Goal: Check status: Check status

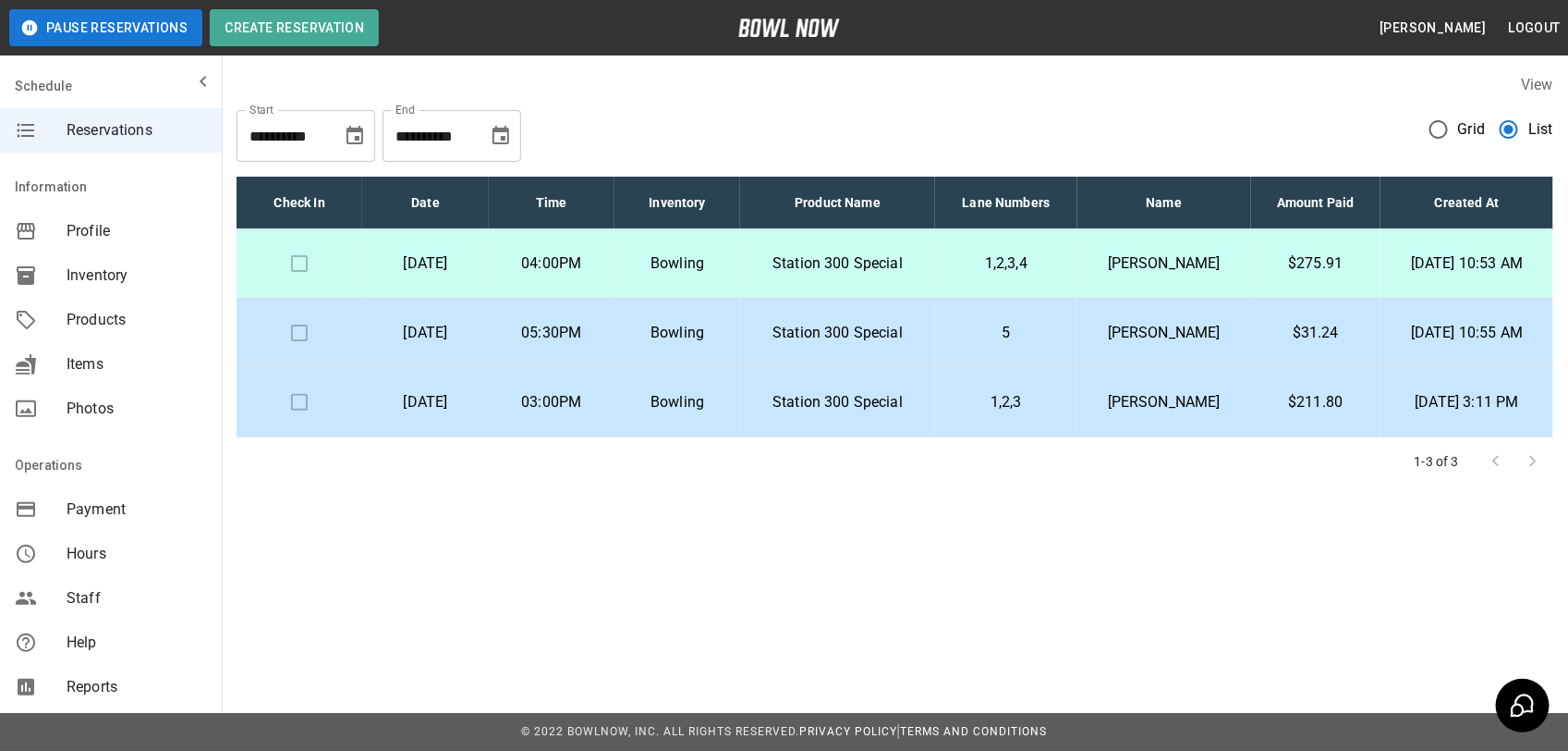
click at [817, 335] on p "Station 300 Special" at bounding box center [837, 333] width 164 height 23
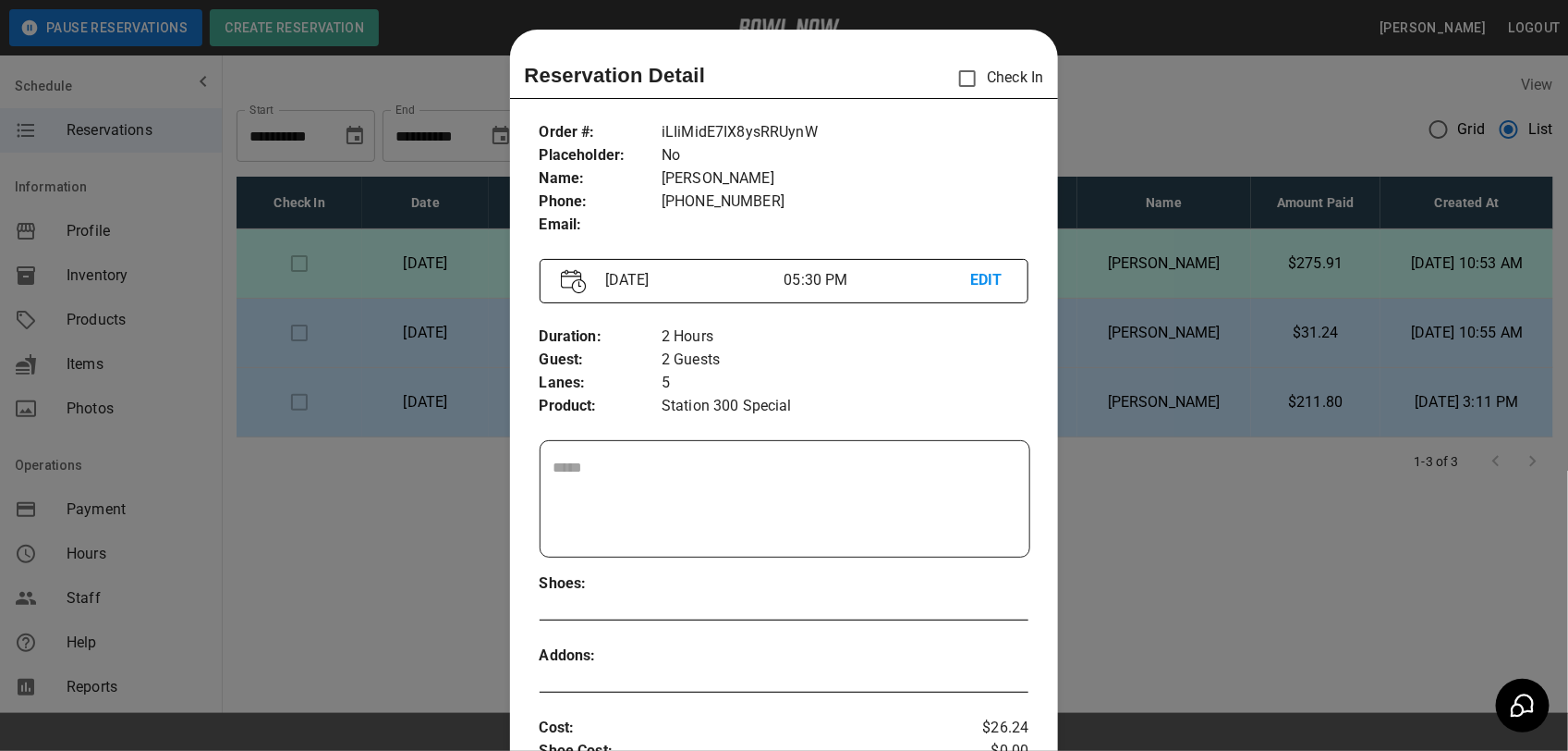
scroll to position [29, 0]
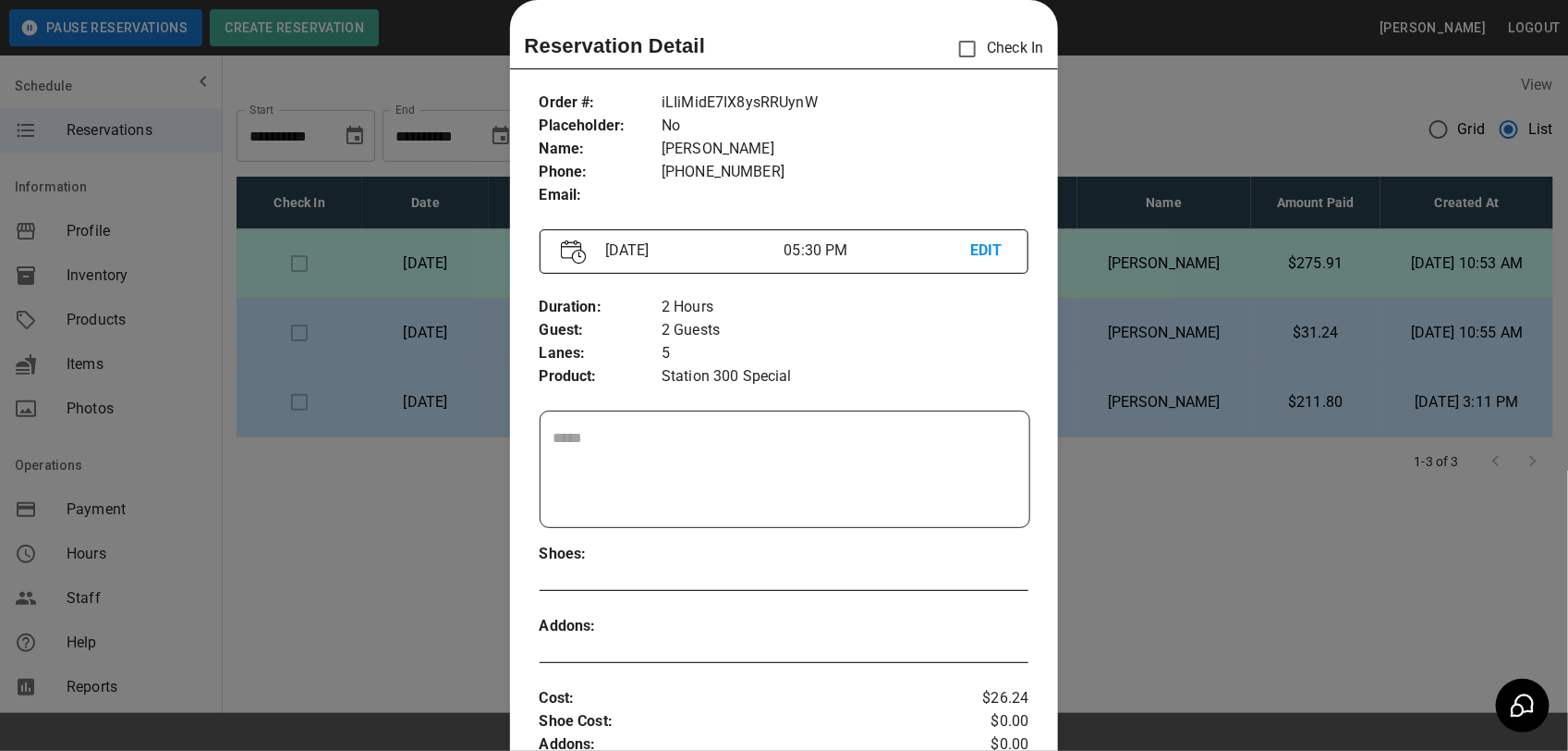
click at [1209, 494] on div at bounding box center [784, 376] width 1568 height 751
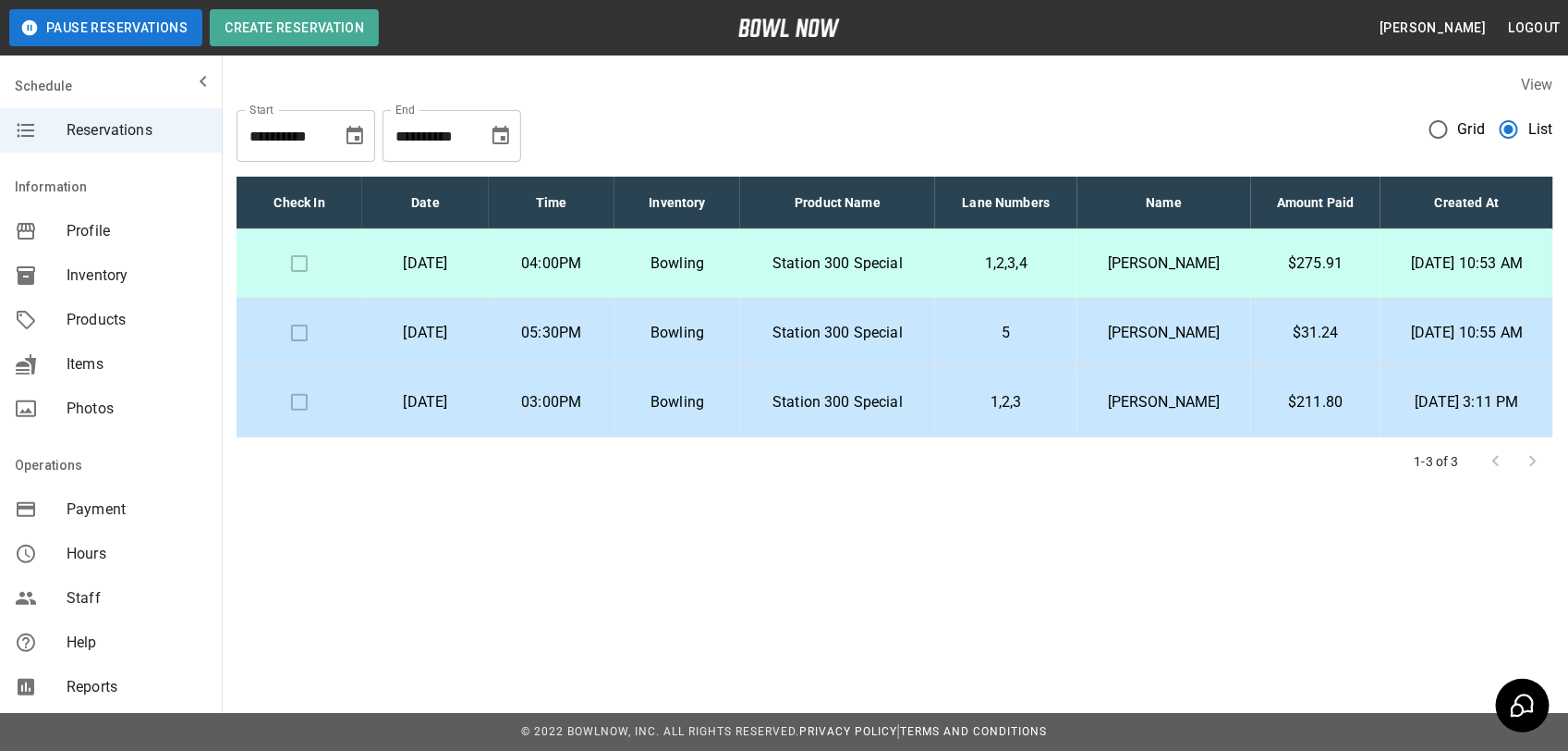
click at [1151, 263] on p "[PERSON_NAME]" at bounding box center [1164, 264] width 143 height 23
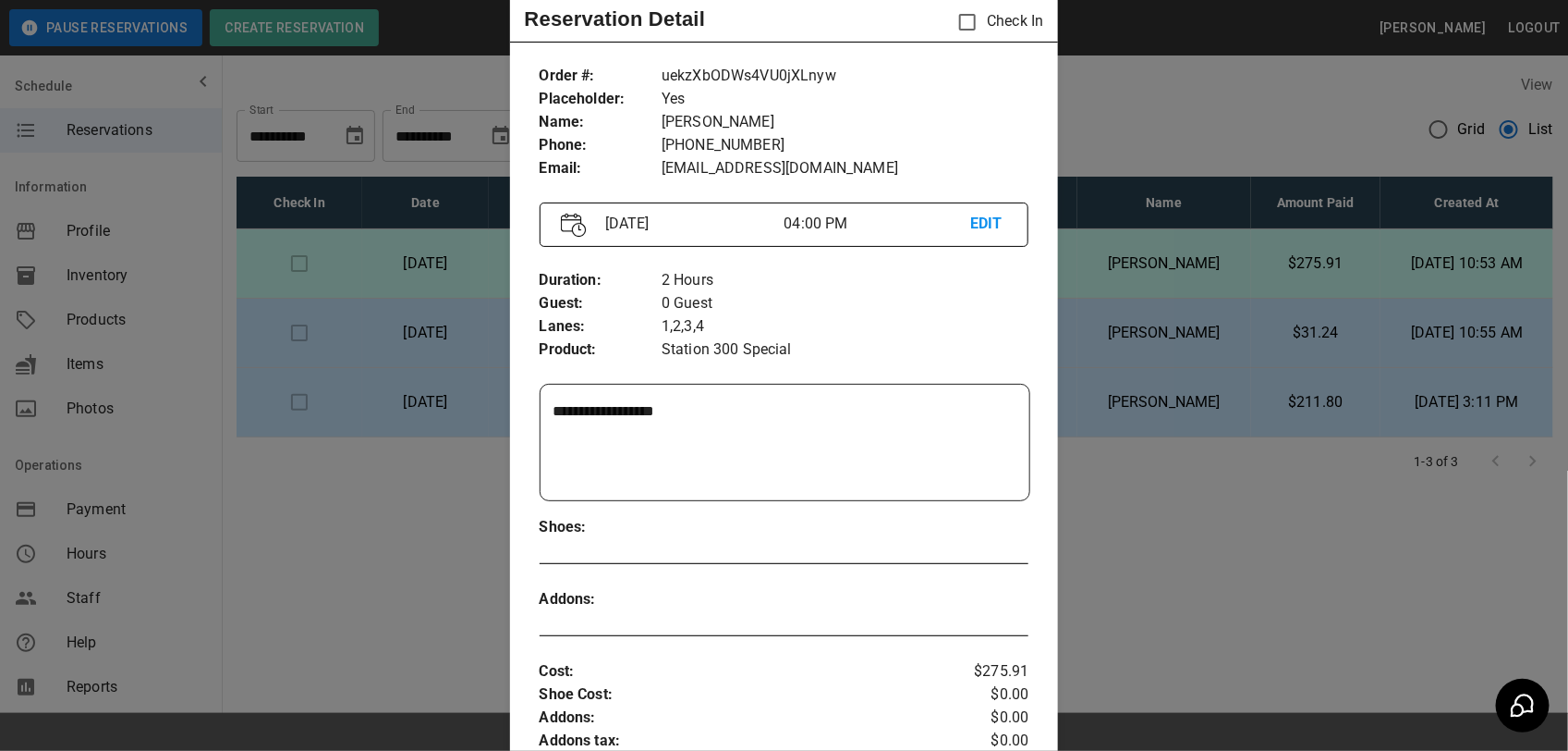
scroll to position [0, 0]
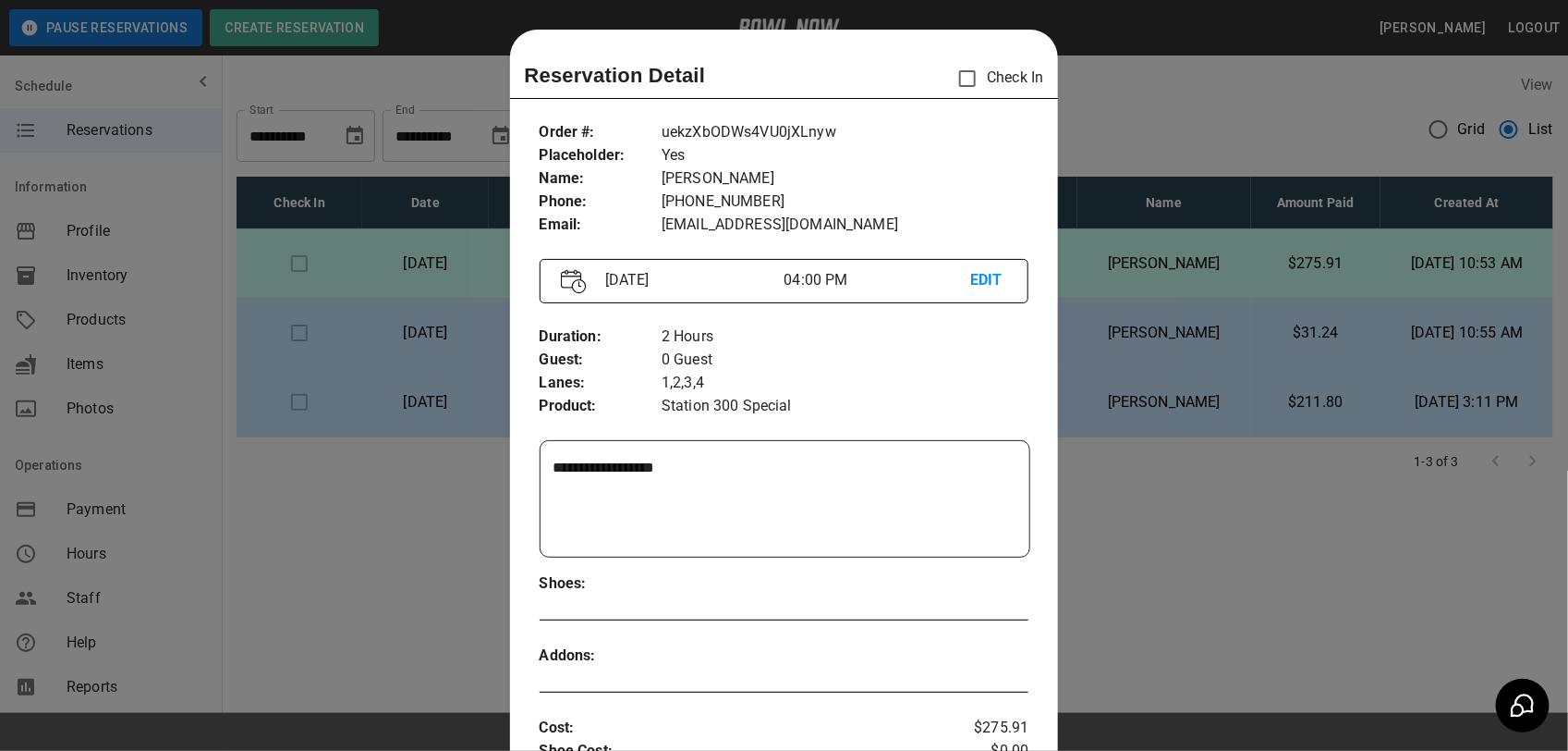
click at [1150, 132] on div at bounding box center [784, 376] width 1568 height 751
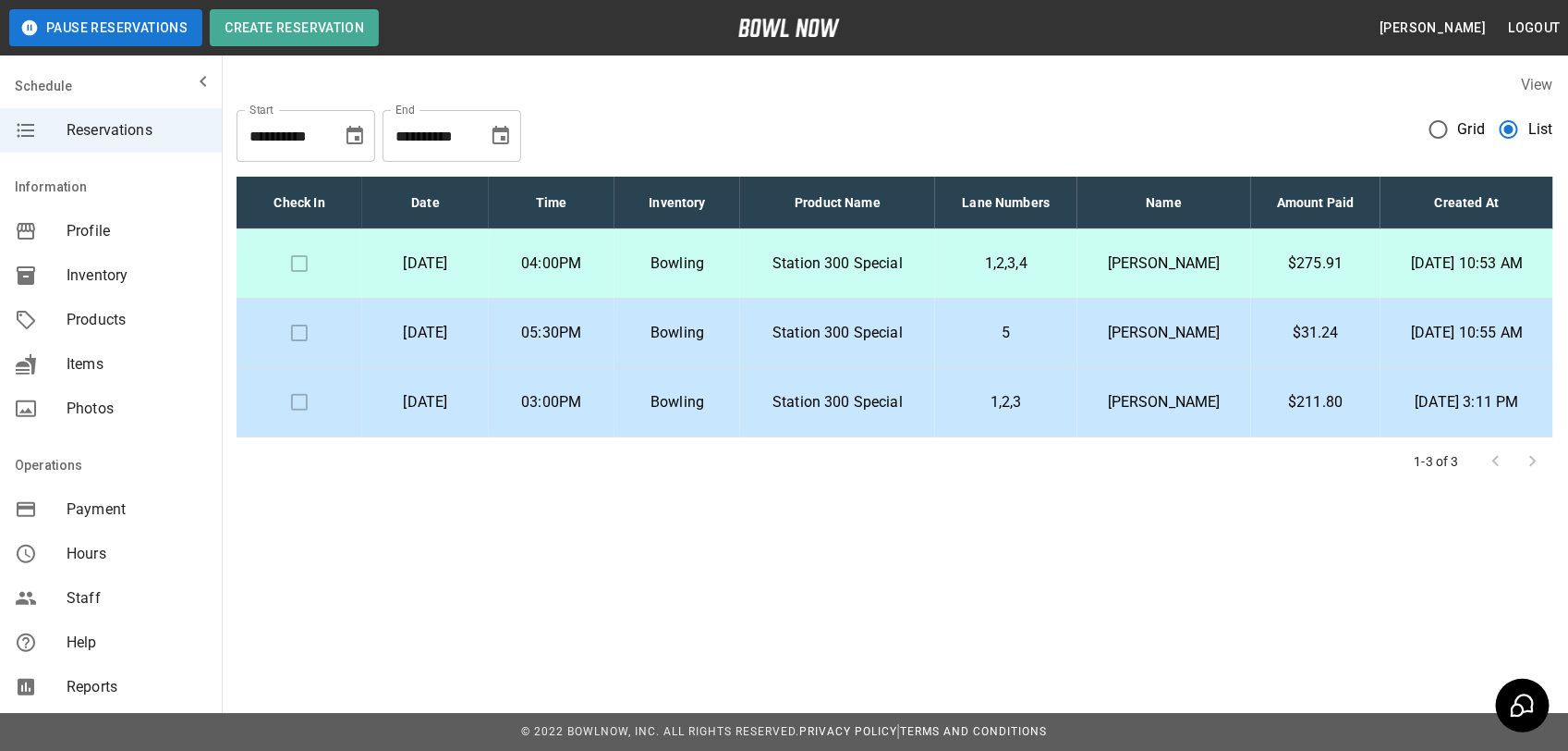
click at [1418, 403] on p "[DATE] 3:11 PM" at bounding box center [1467, 403] width 143 height 23
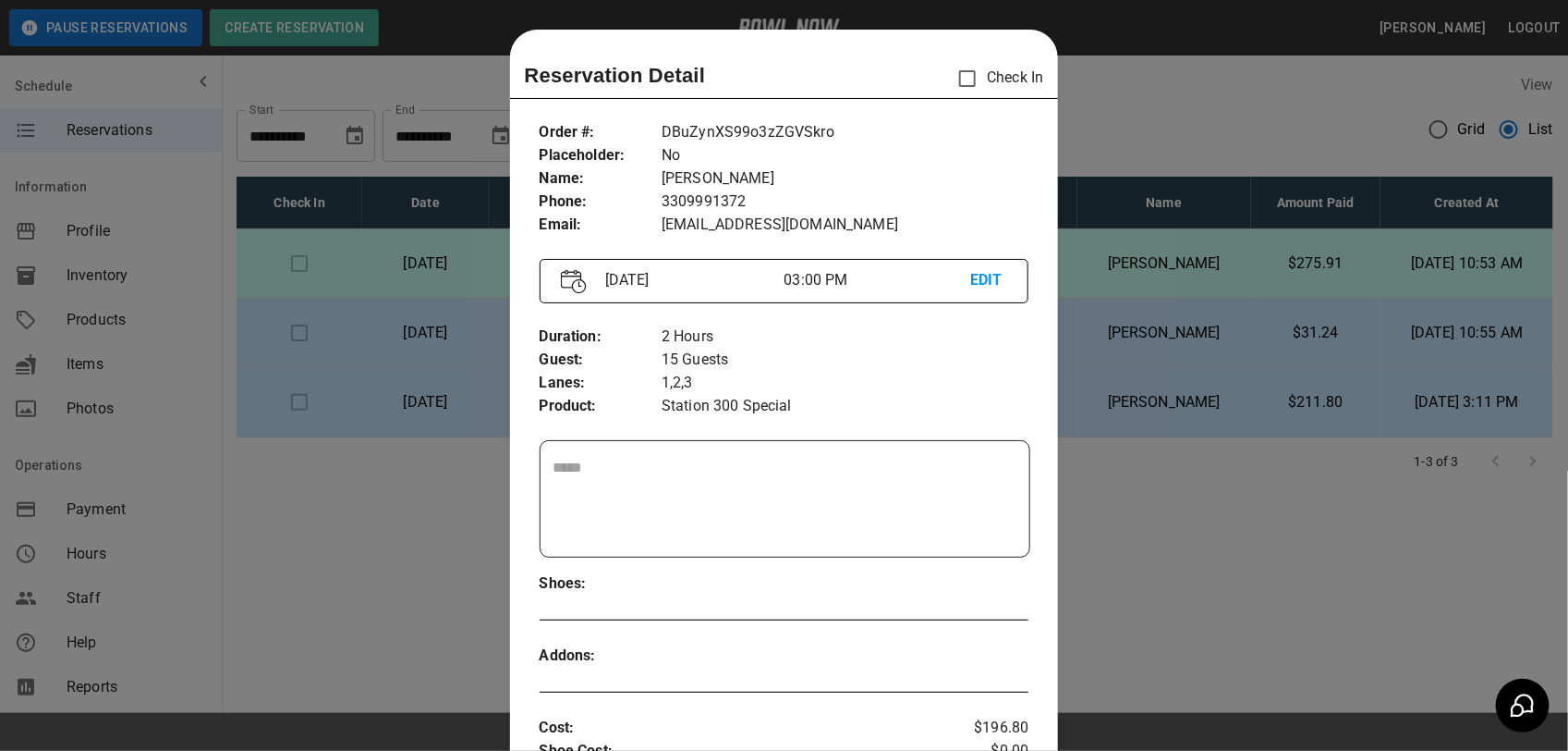
scroll to position [29, 0]
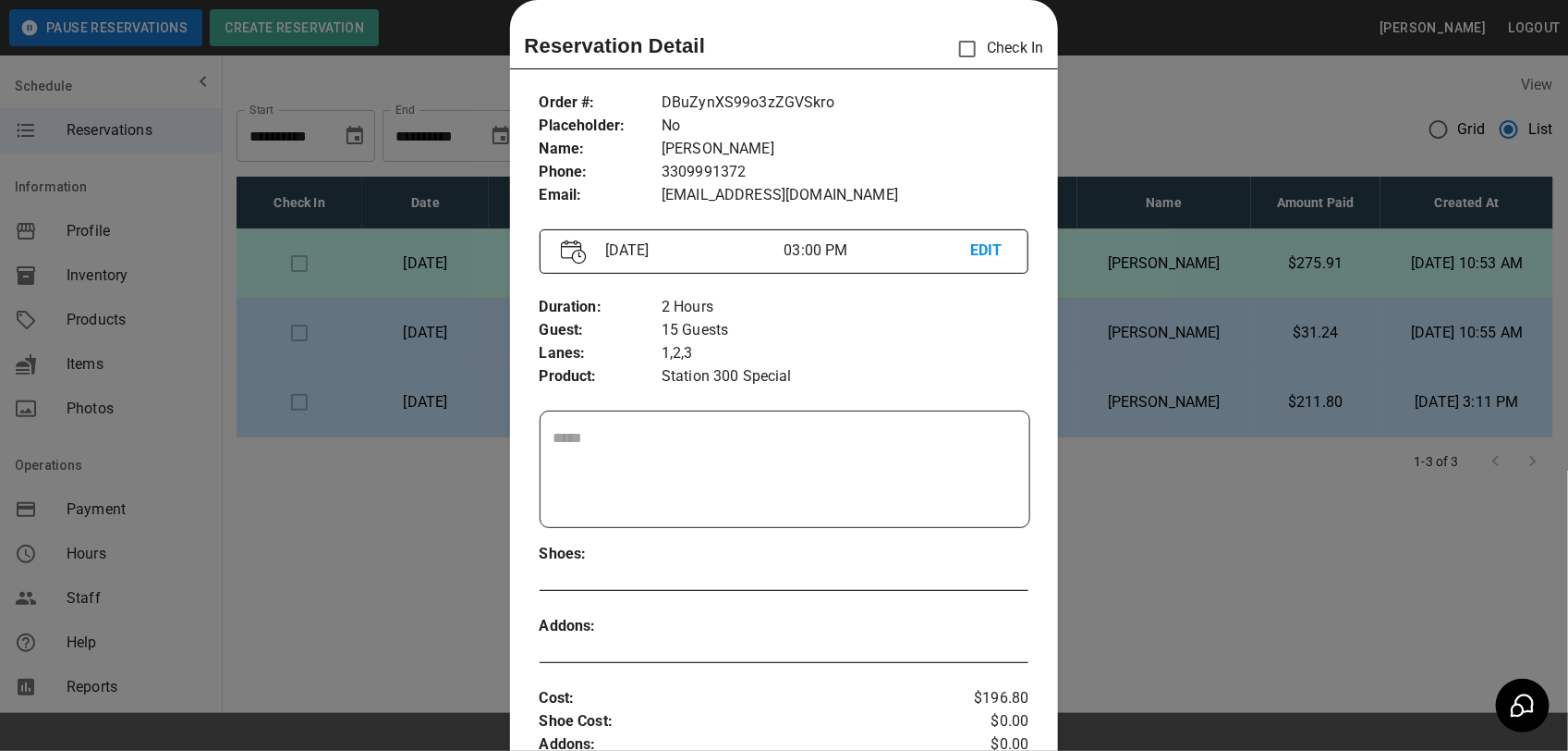
click at [1241, 509] on div at bounding box center [784, 376] width 1568 height 751
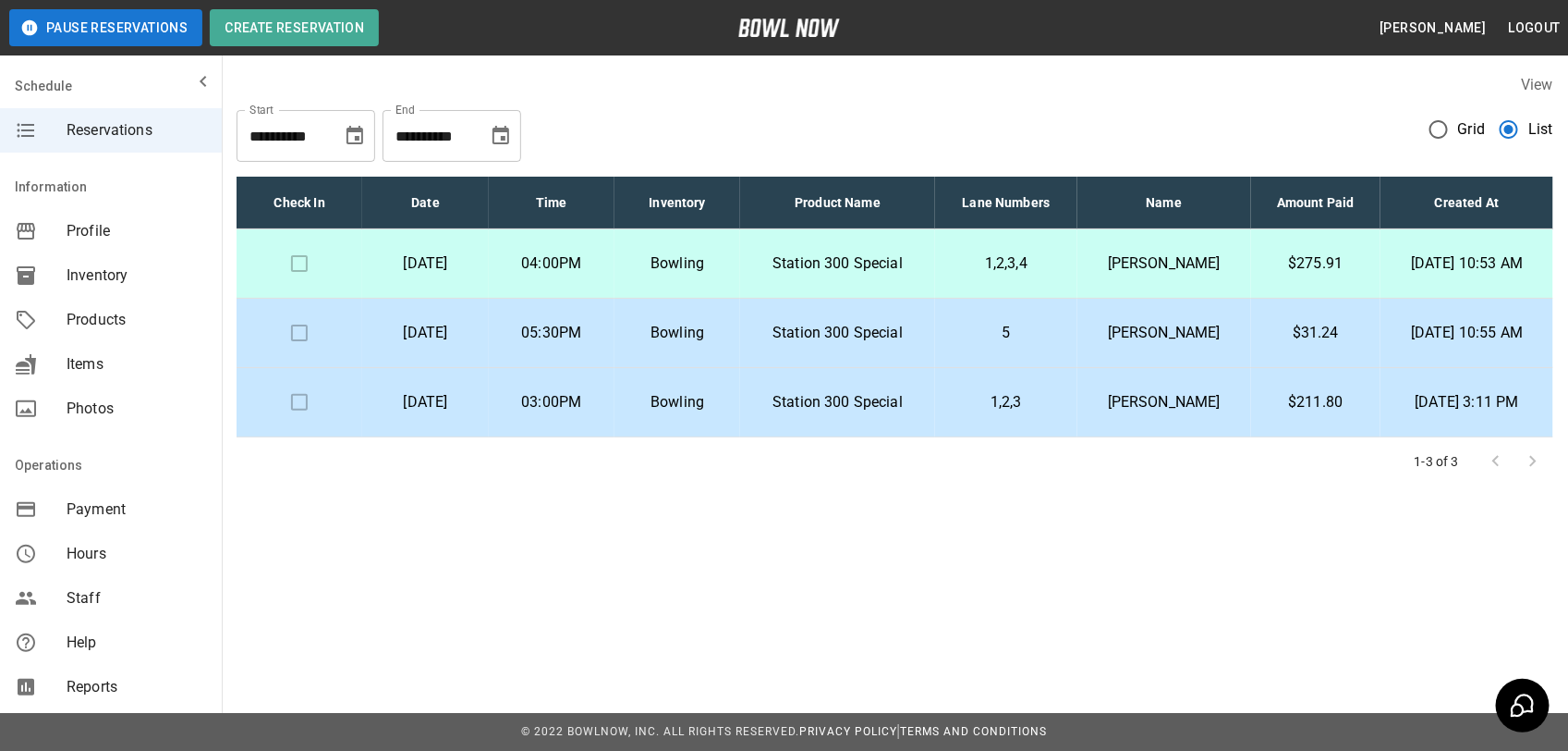
click at [1131, 404] on p "[PERSON_NAME]" at bounding box center [1164, 403] width 143 height 23
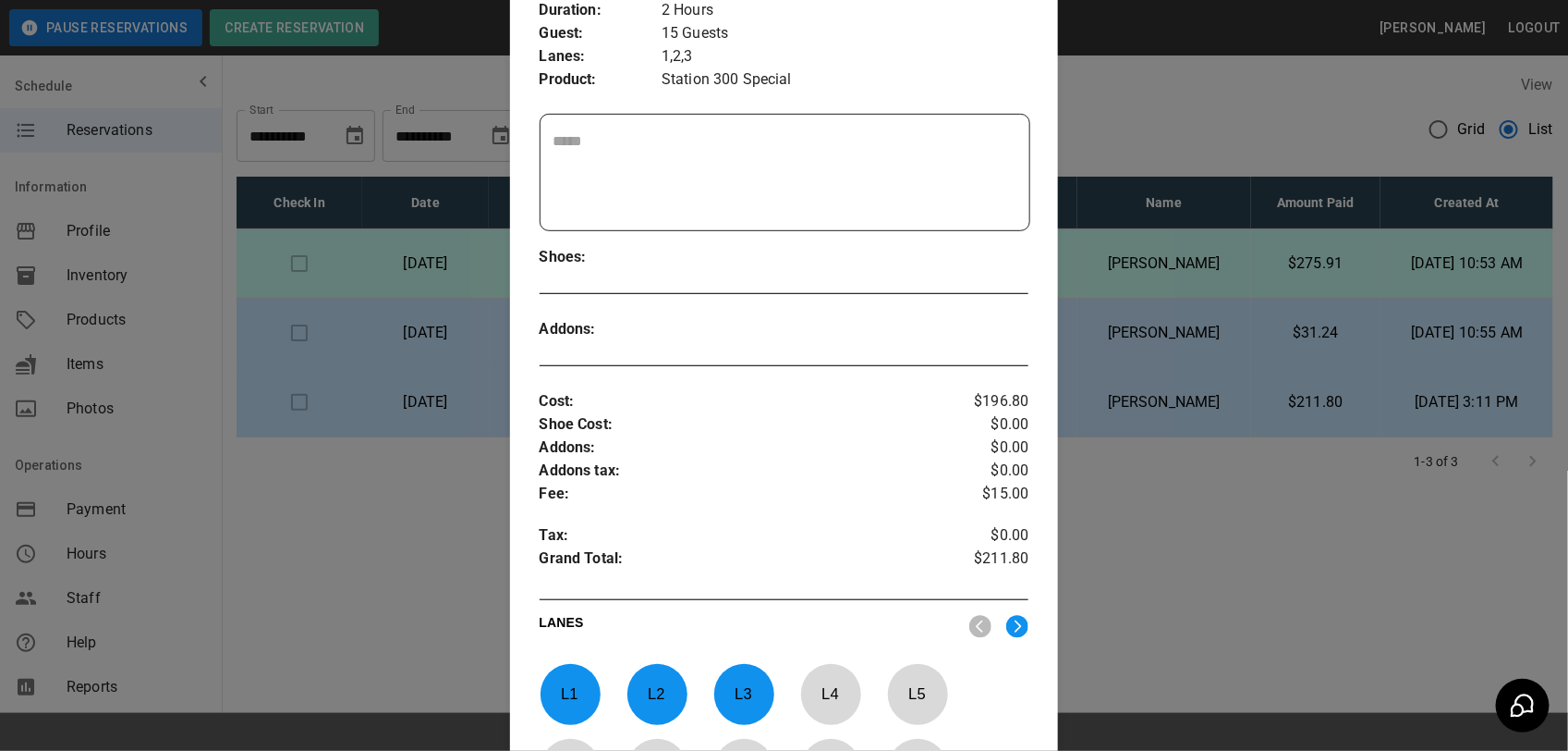
scroll to position [462, 0]
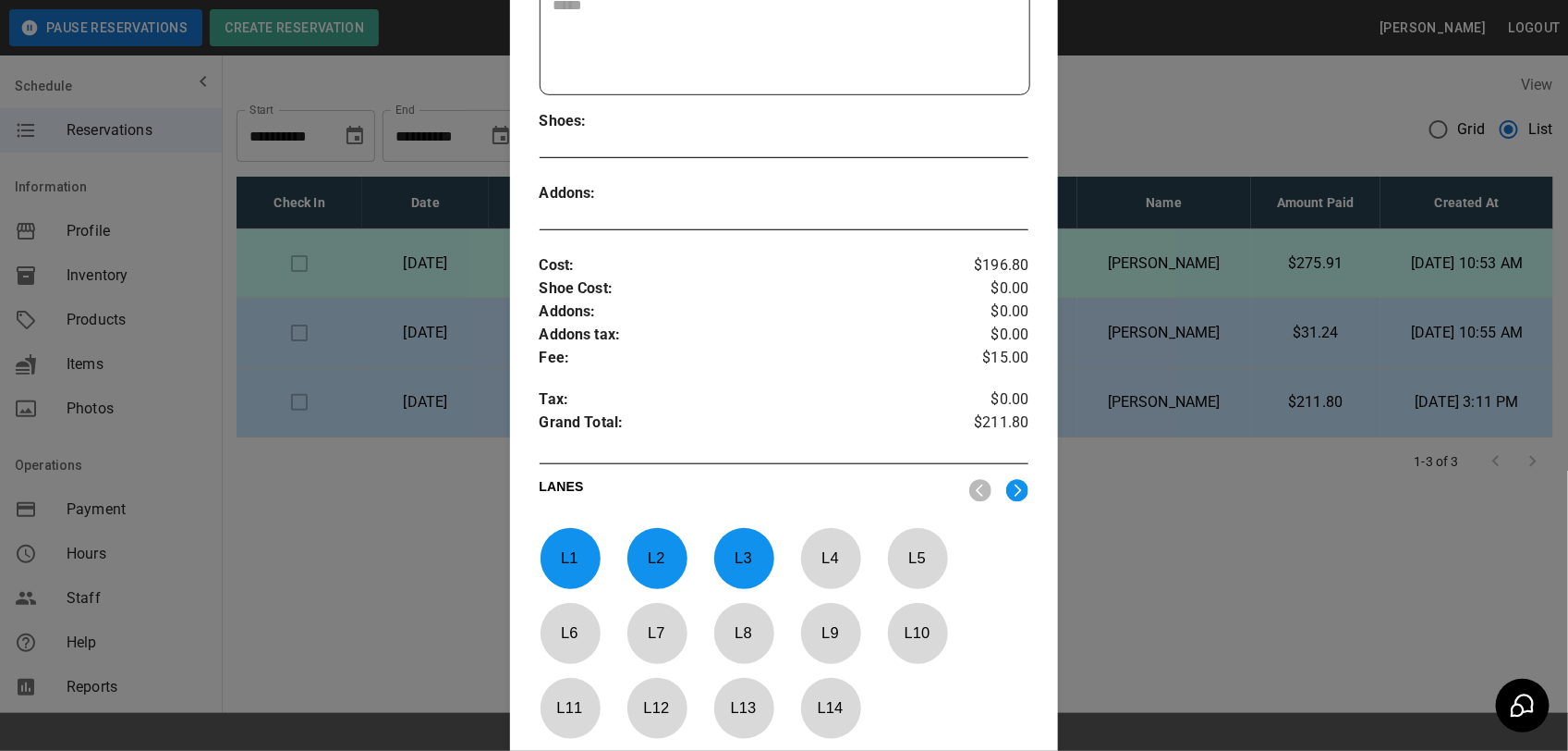
click at [1209, 527] on div at bounding box center [784, 376] width 1568 height 751
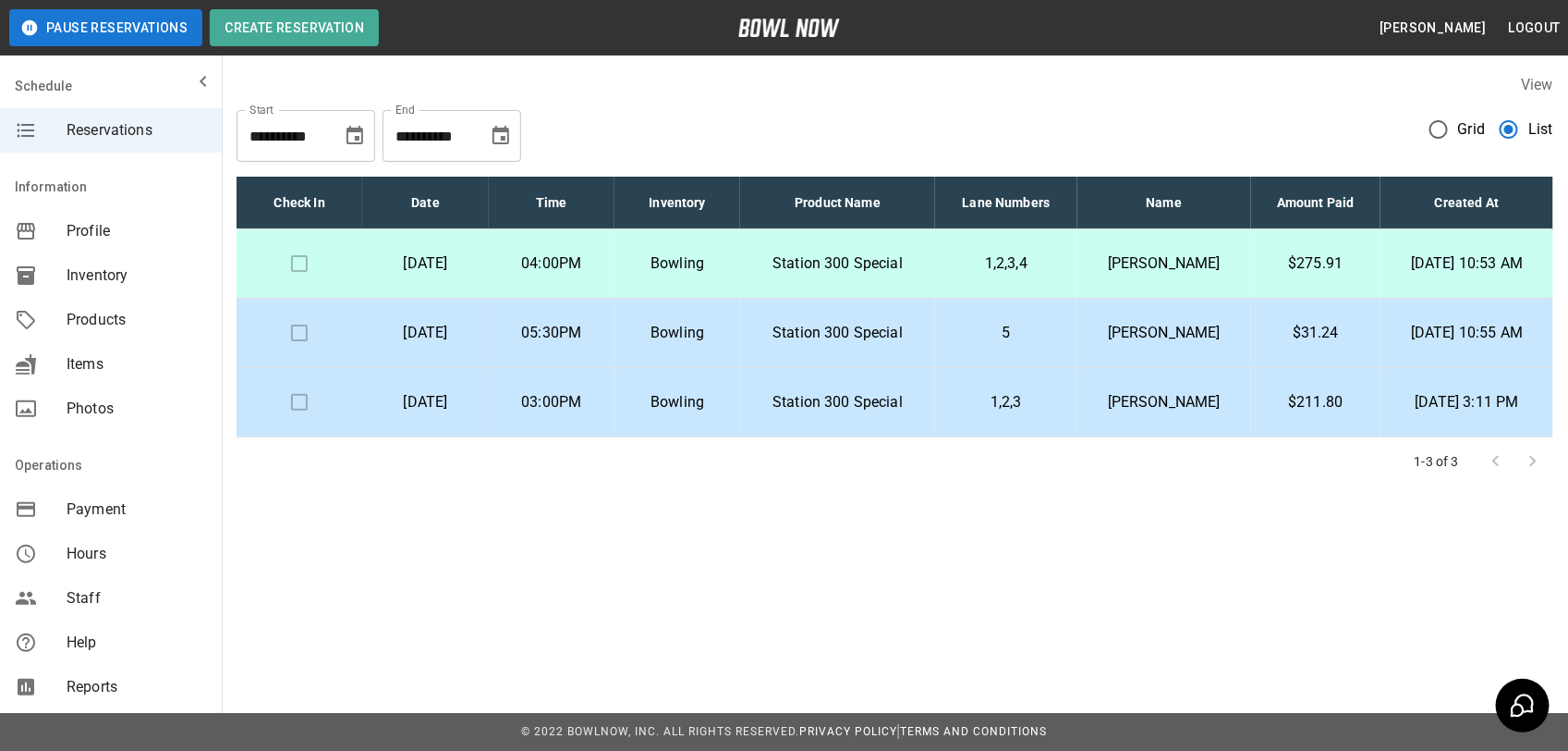
click at [1147, 324] on p "[PERSON_NAME]" at bounding box center [1164, 333] width 143 height 23
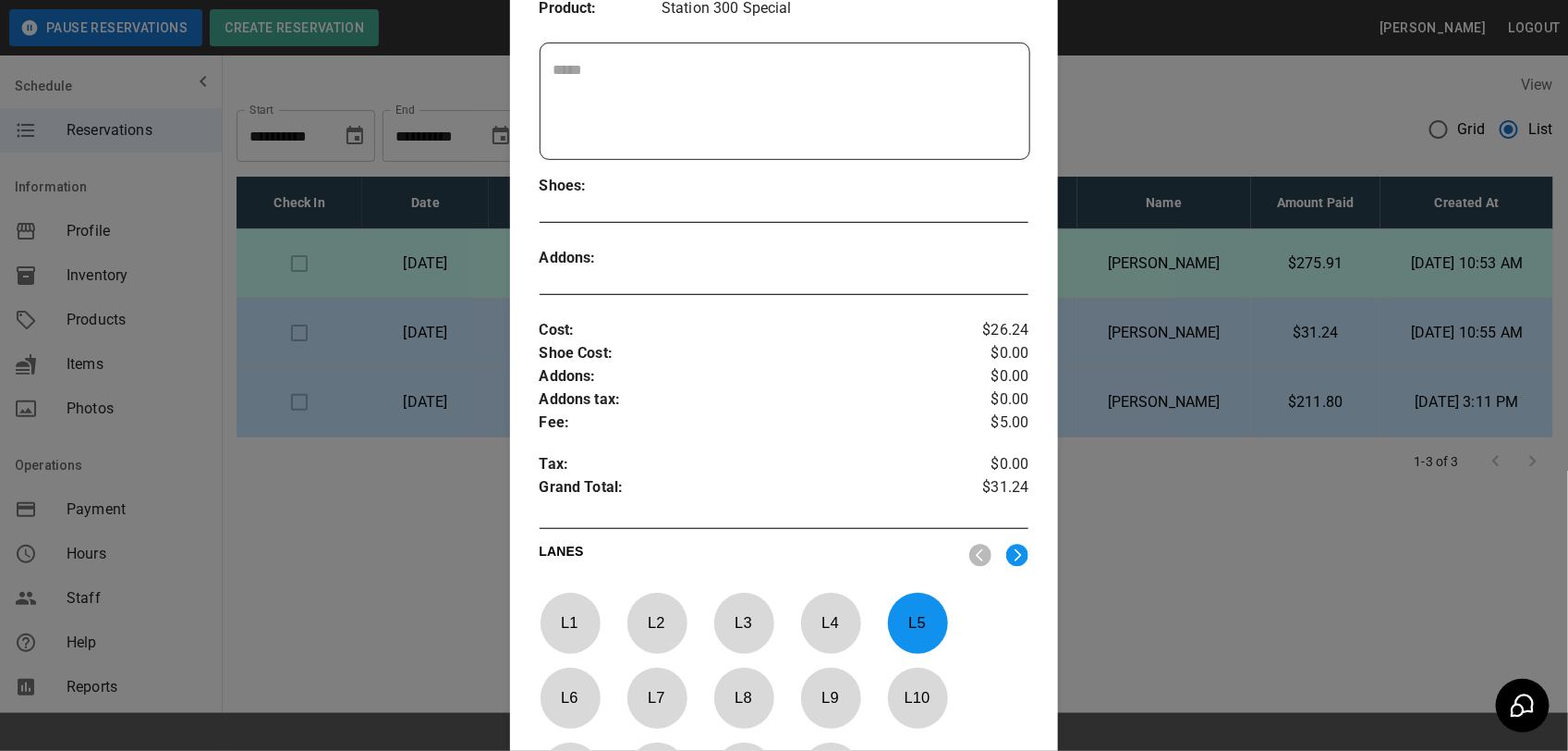
scroll to position [681, 0]
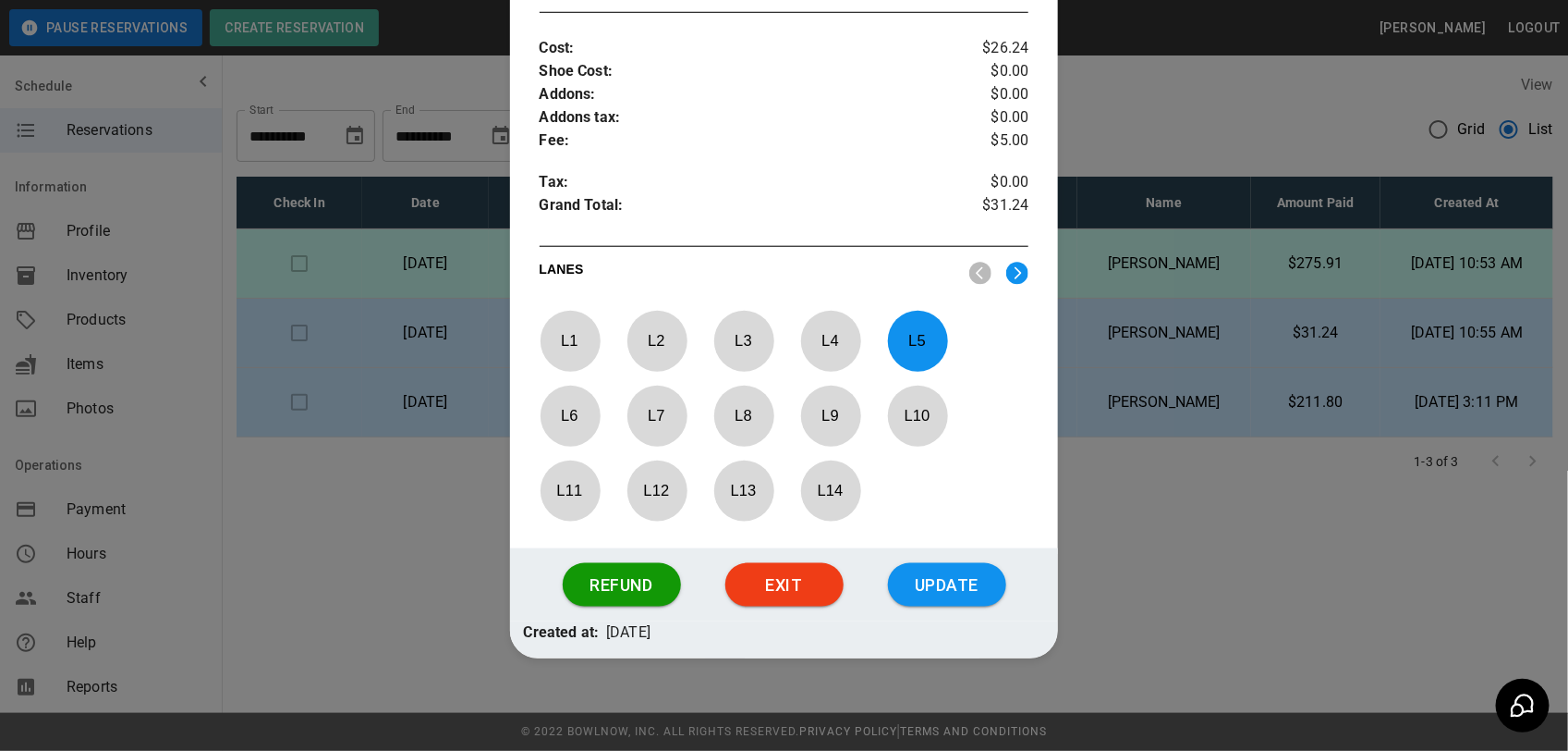
click at [1295, 515] on div at bounding box center [784, 376] width 1568 height 751
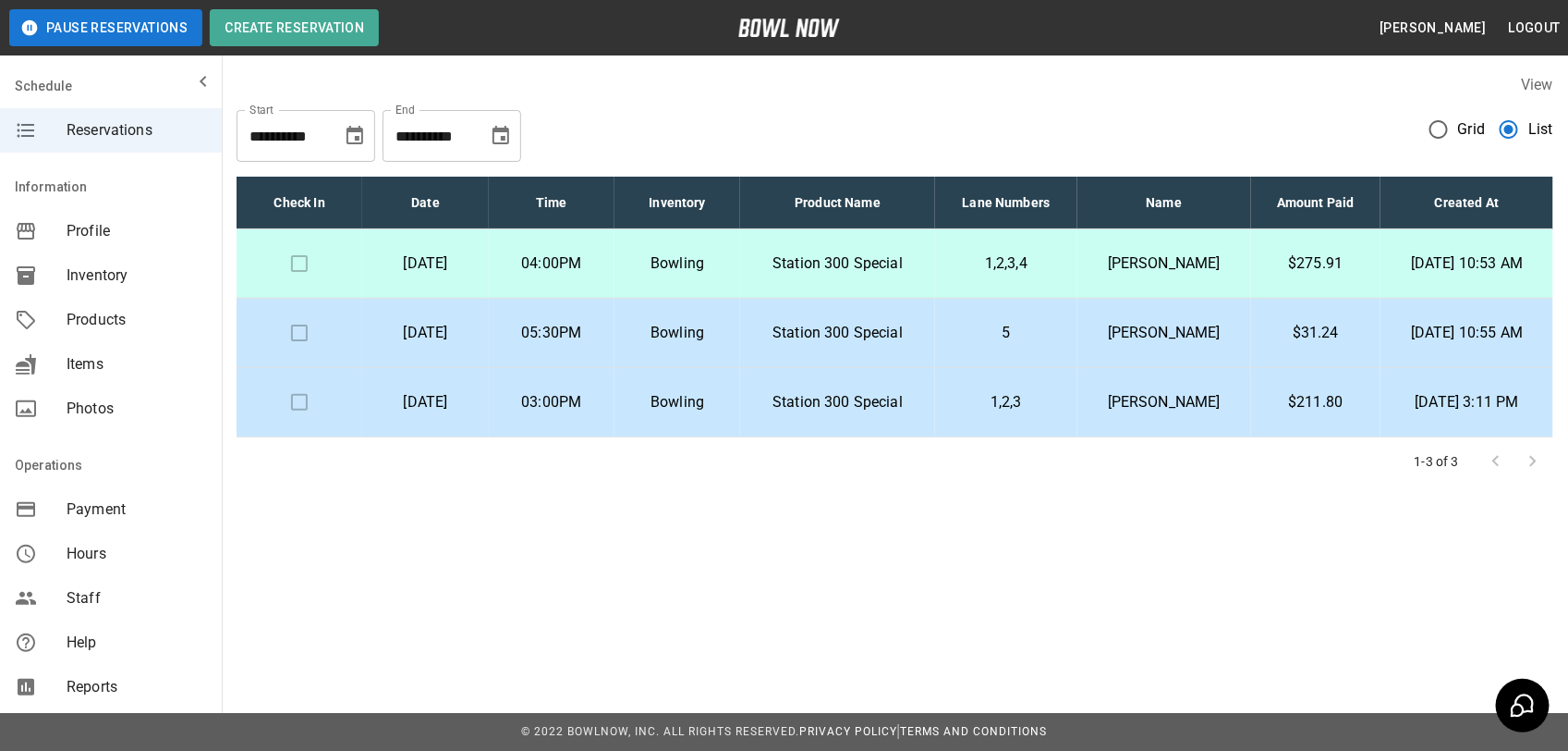
click at [1157, 271] on p "[PERSON_NAME]" at bounding box center [1164, 264] width 143 height 23
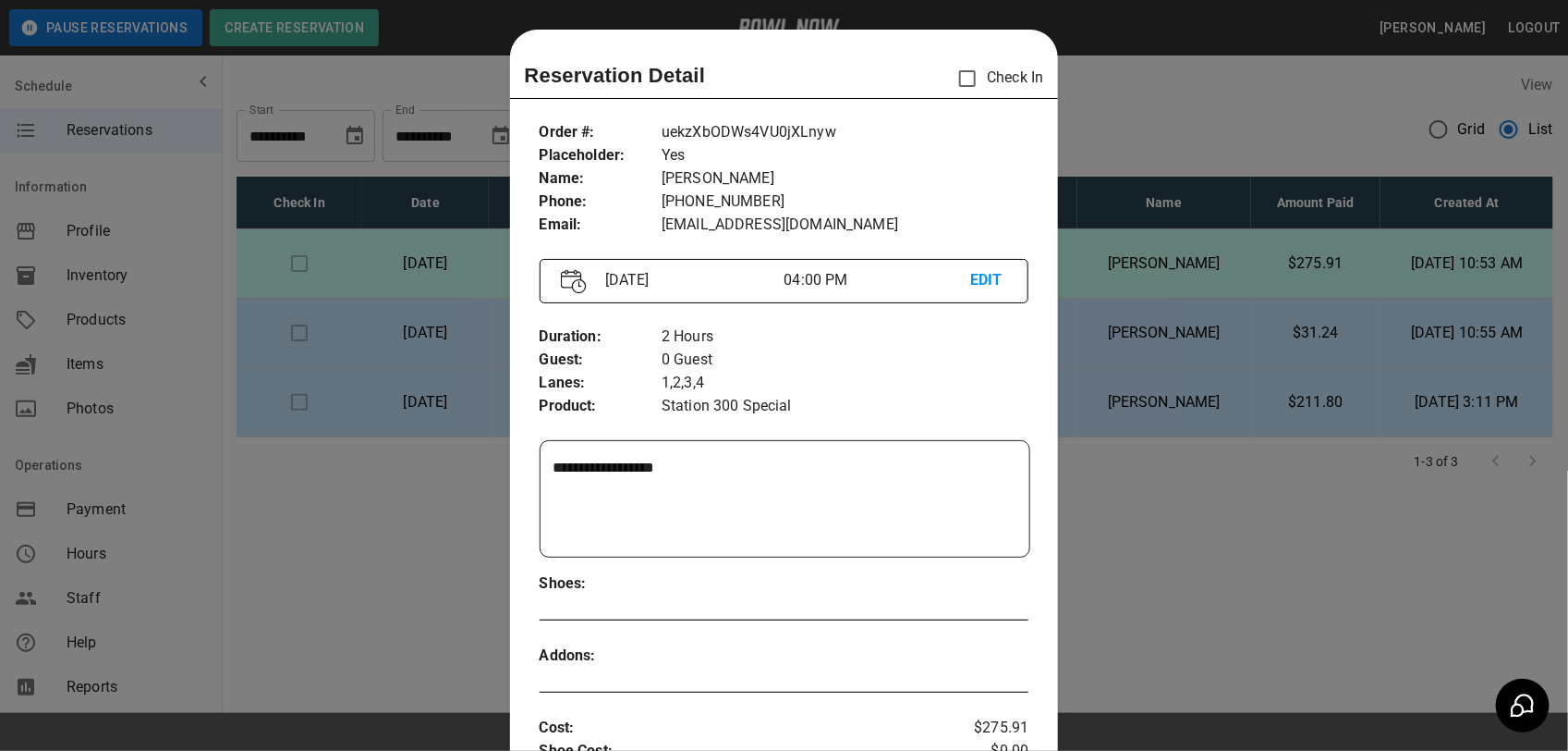
scroll to position [29, 0]
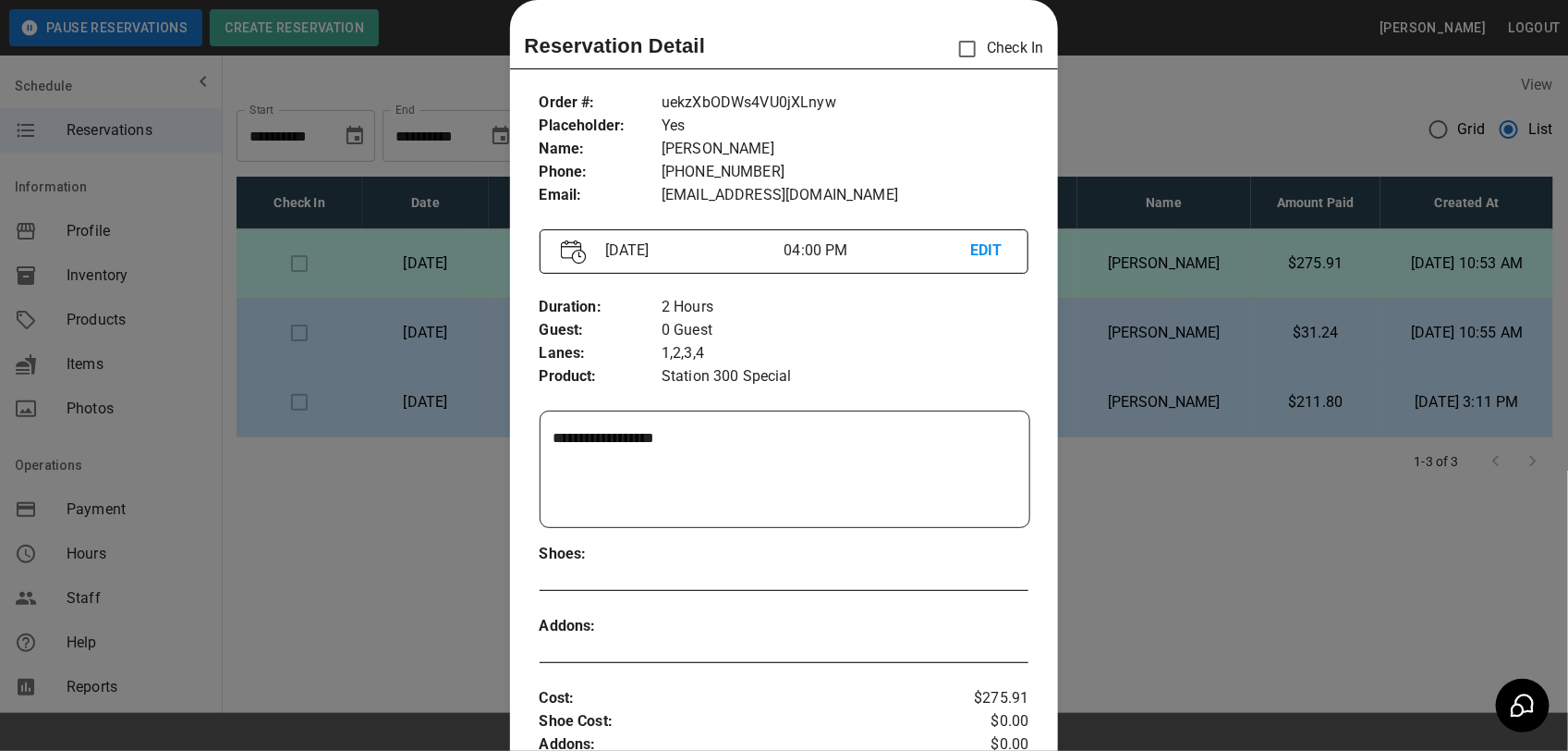
click at [1226, 673] on div at bounding box center [784, 376] width 1568 height 751
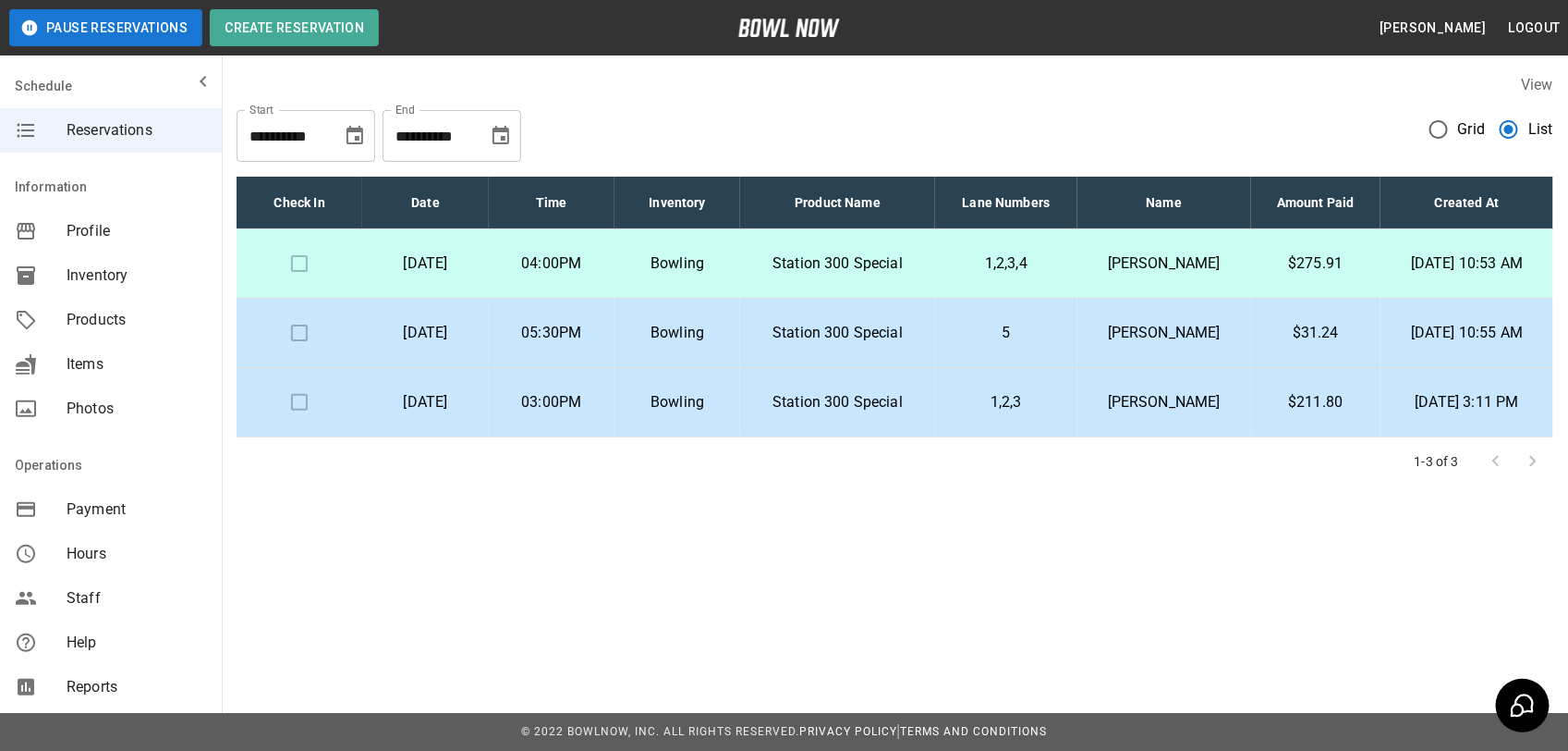
click at [815, 259] on p "Station 300 Special" at bounding box center [837, 264] width 164 height 23
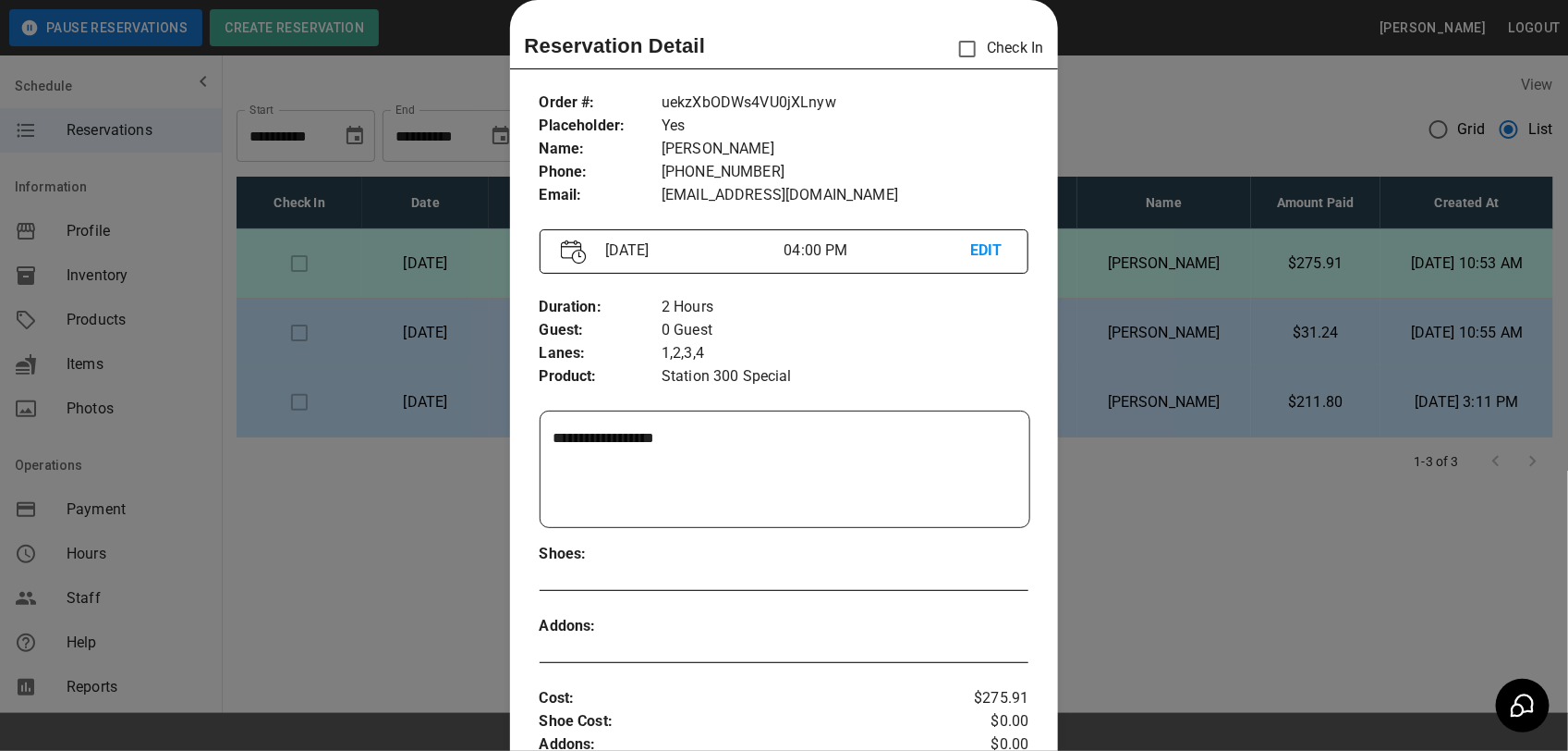
click at [1318, 597] on div at bounding box center [784, 376] width 1568 height 751
